Goal: Navigation & Orientation: Find specific page/section

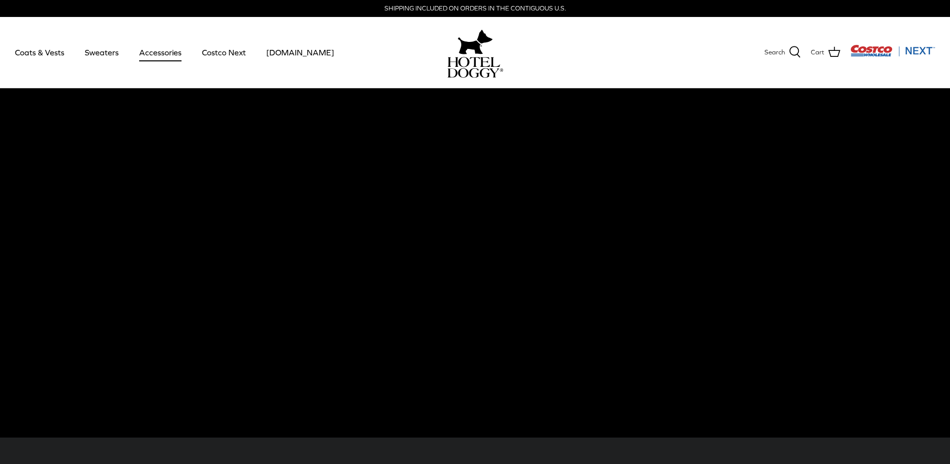
click at [154, 55] on link "Accessories" at bounding box center [160, 52] width 60 height 34
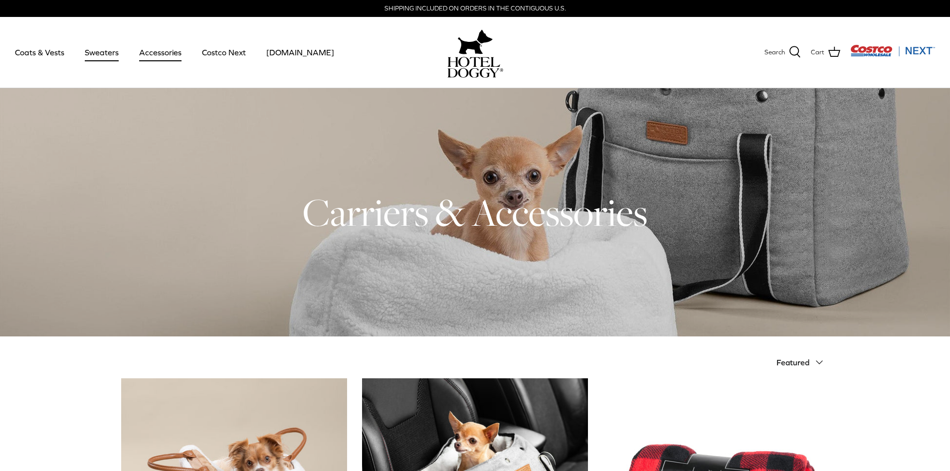
click at [99, 53] on link "Sweaters" at bounding box center [102, 52] width 52 height 34
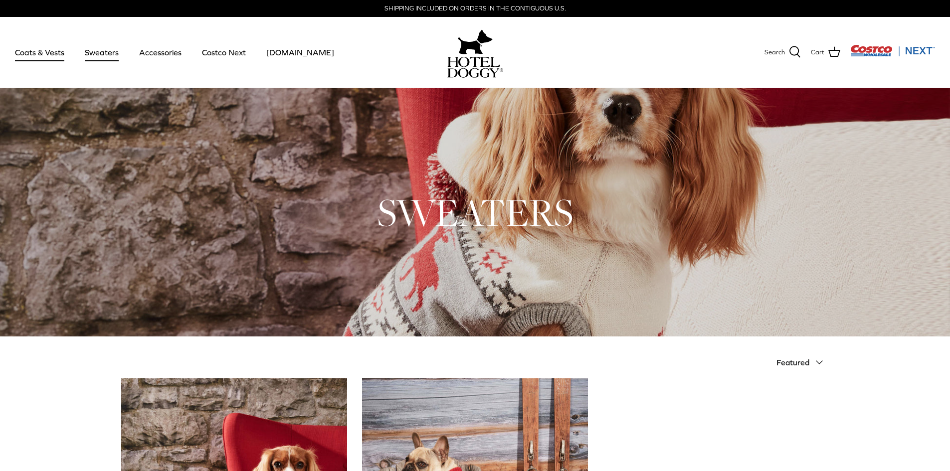
click at [31, 52] on link "Coats & Vests" at bounding box center [39, 52] width 67 height 34
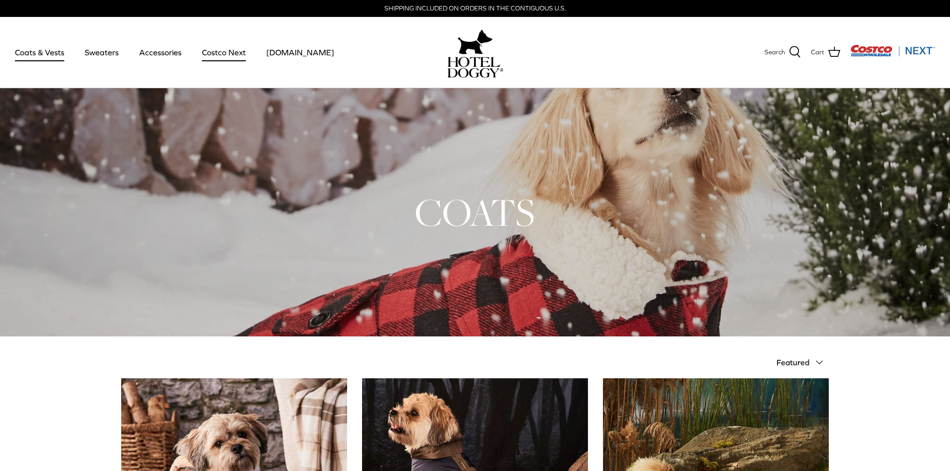
click at [228, 52] on link "Costco Next" at bounding box center [224, 52] width 62 height 34
